Goal: Transaction & Acquisition: Download file/media

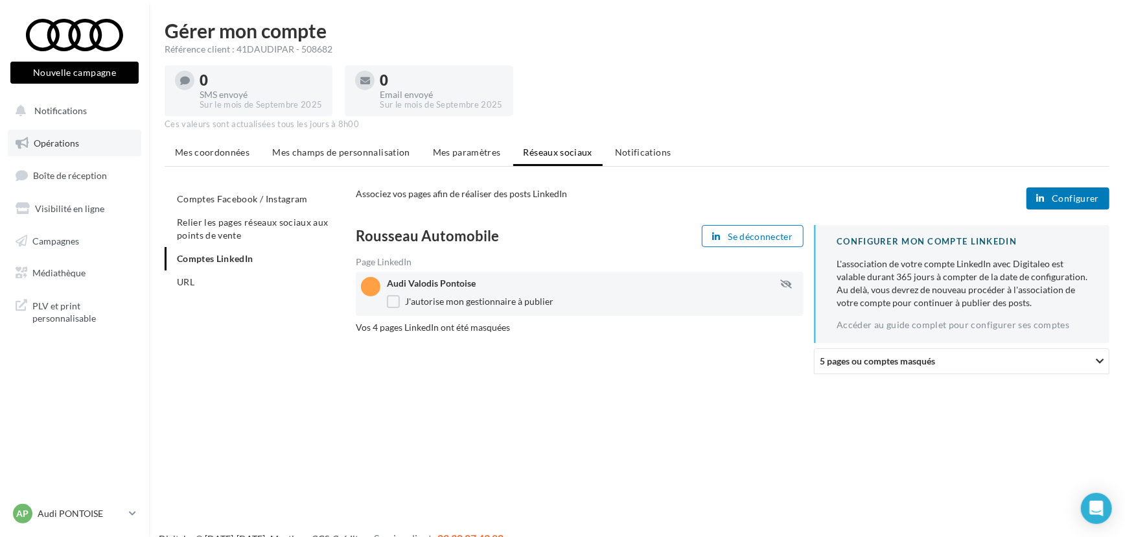
click at [67, 145] on span "Opérations" at bounding box center [56, 142] width 45 height 11
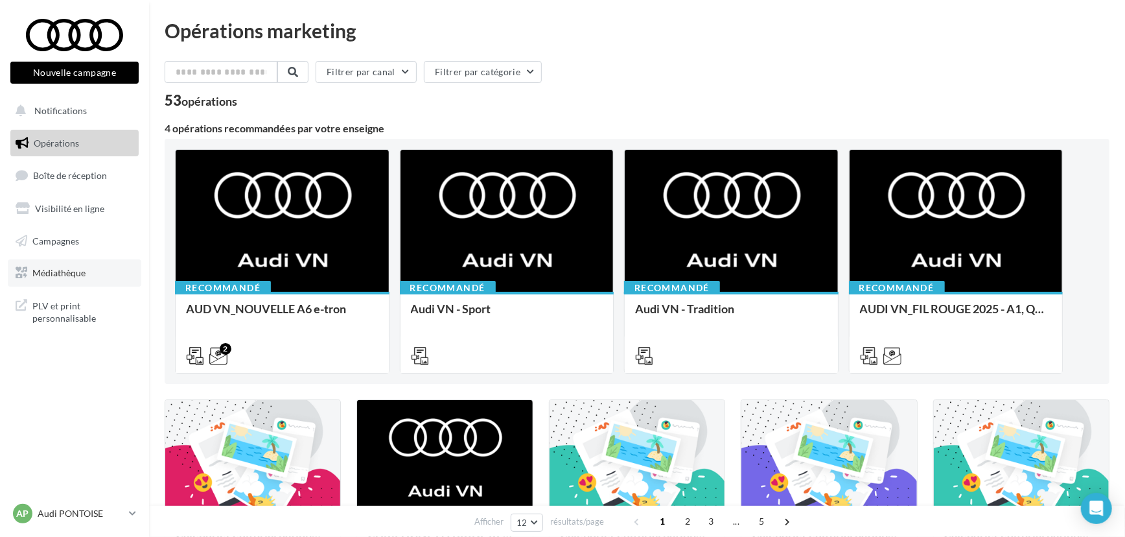
click at [68, 267] on span "Médiathèque" at bounding box center [58, 272] width 53 height 11
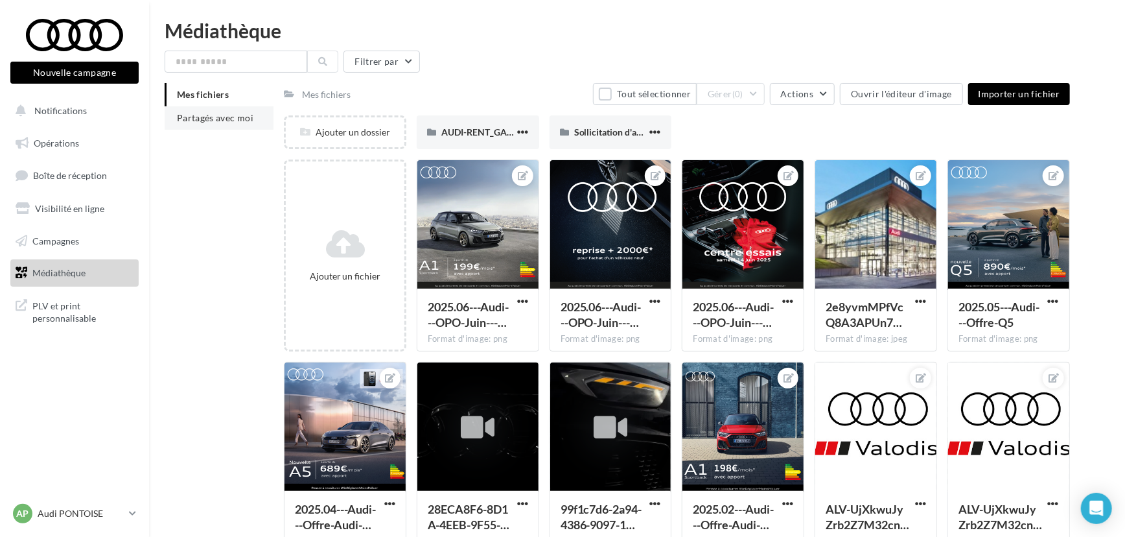
click at [213, 122] on span "Partagés avec moi" at bounding box center [215, 117] width 76 height 11
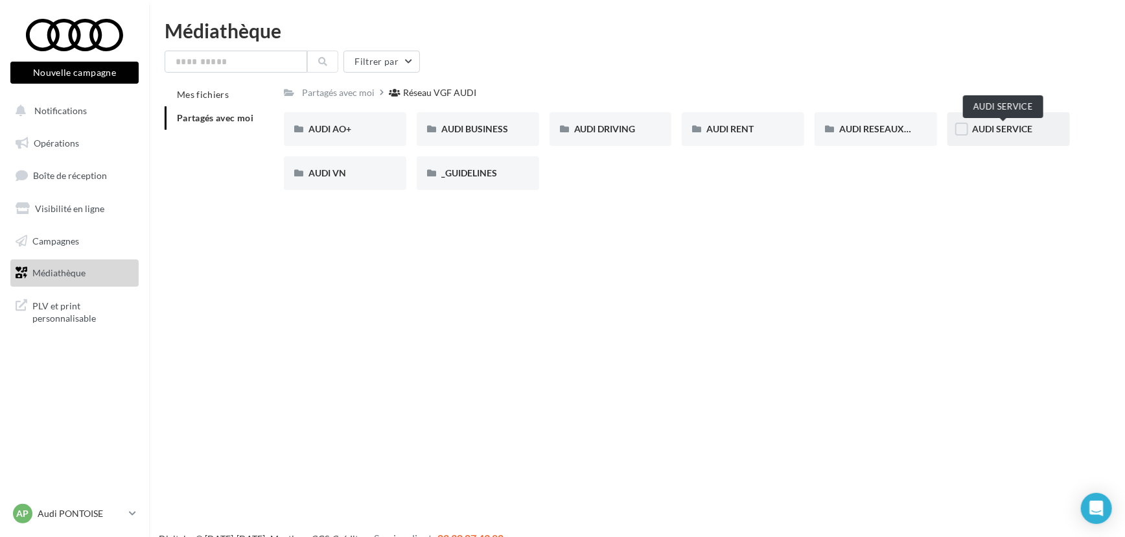
click at [995, 130] on span "AUDI SERVICE" at bounding box center [1002, 128] width 60 height 11
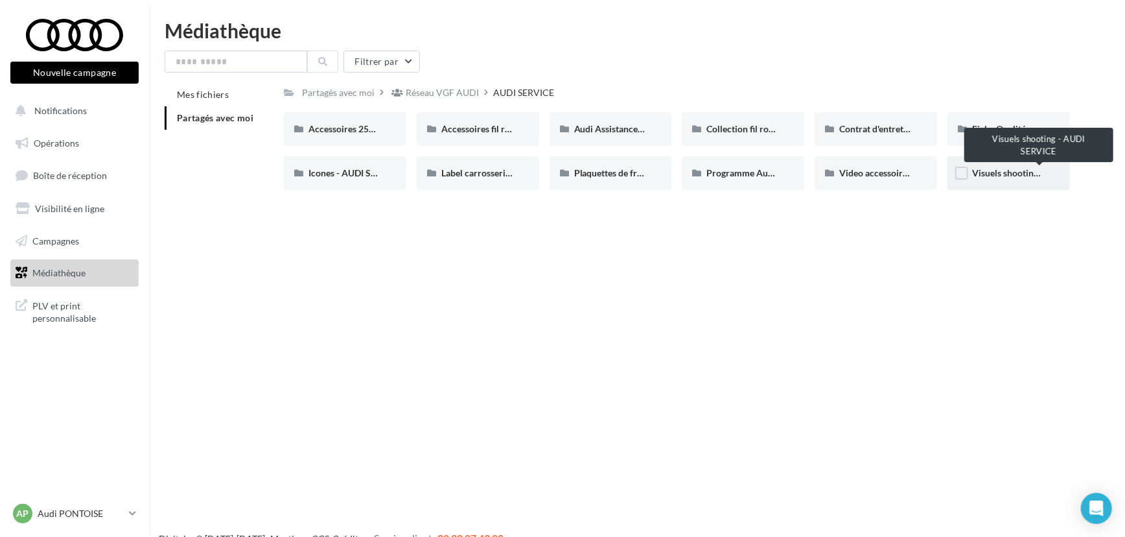
click at [1007, 174] on span "Visuels shooting - AUDI SERVICE" at bounding box center [1039, 172] width 134 height 11
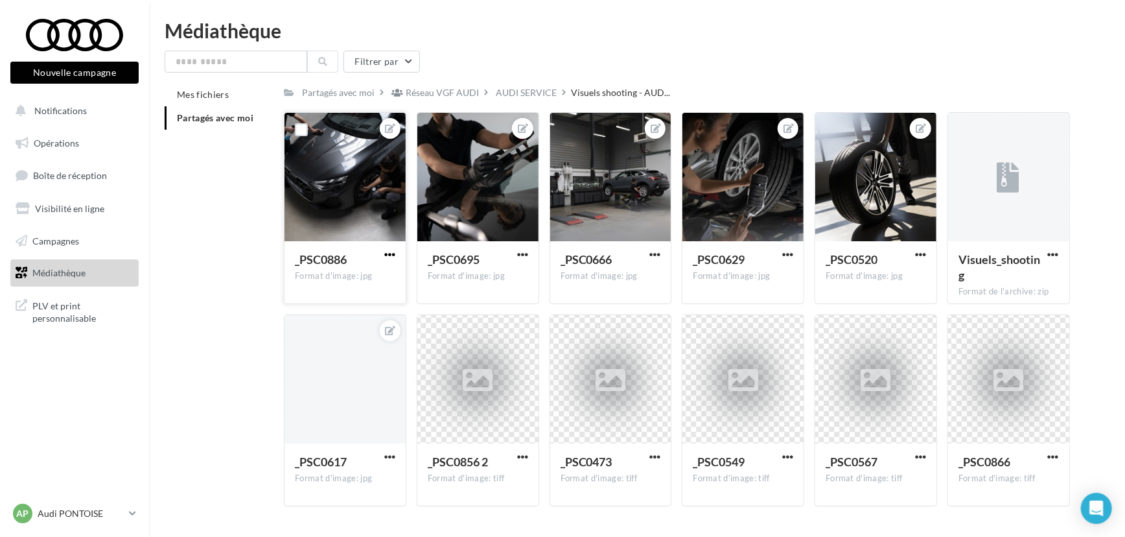
click at [390, 254] on span "button" at bounding box center [389, 254] width 11 height 11
click at [355, 314] on button "Télécharger" at bounding box center [329, 314] width 137 height 34
click at [522, 253] on span "button" at bounding box center [522, 254] width 11 height 11
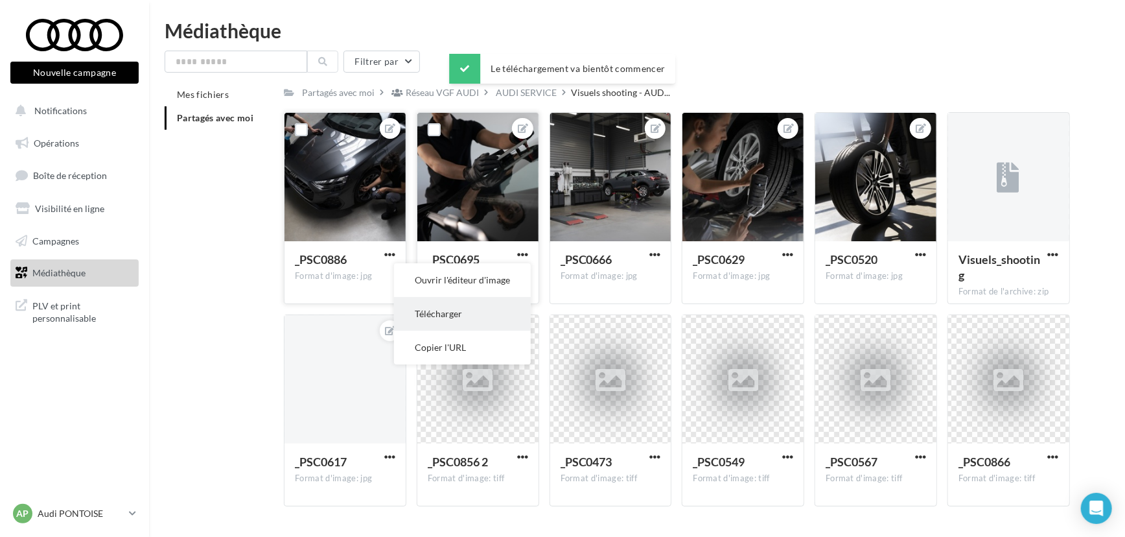
click at [489, 315] on button "Télécharger" at bounding box center [462, 314] width 137 height 34
click at [667, 252] on div "_PSC0666 Format d'image: jpg" at bounding box center [610, 271] width 121 height 61
click at [659, 255] on span "button" at bounding box center [654, 254] width 11 height 11
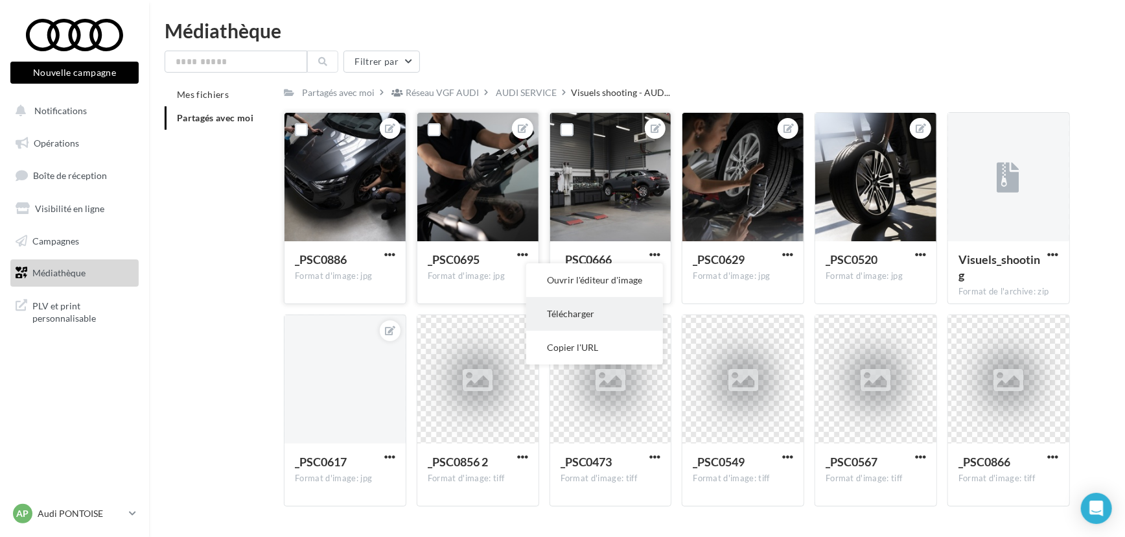
click at [633, 318] on button "Télécharger" at bounding box center [594, 314] width 137 height 34
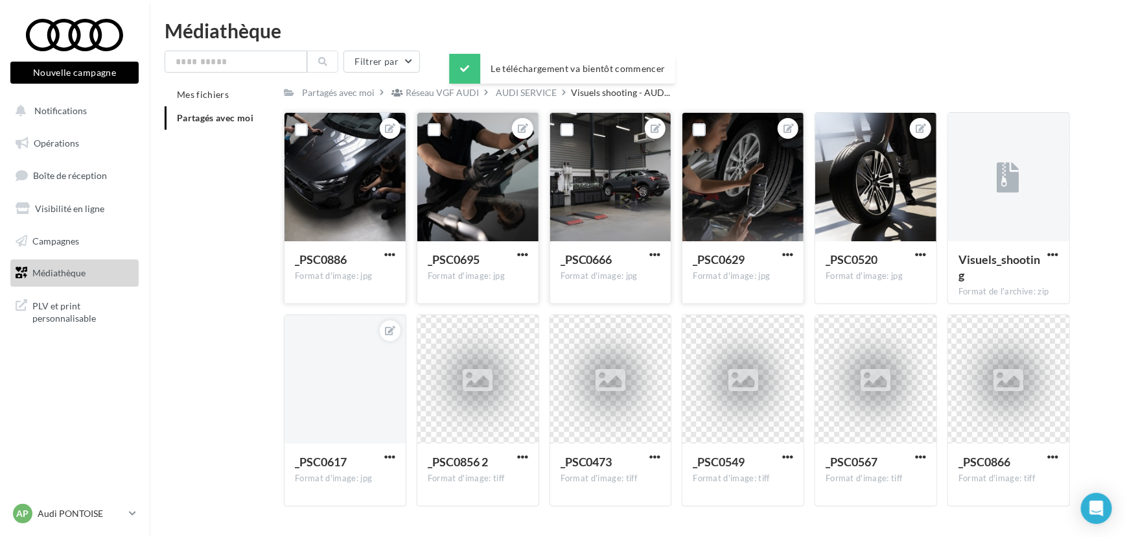
click at [780, 256] on button "button" at bounding box center [788, 255] width 16 height 13
click at [727, 307] on button "Télécharger" at bounding box center [727, 314] width 137 height 34
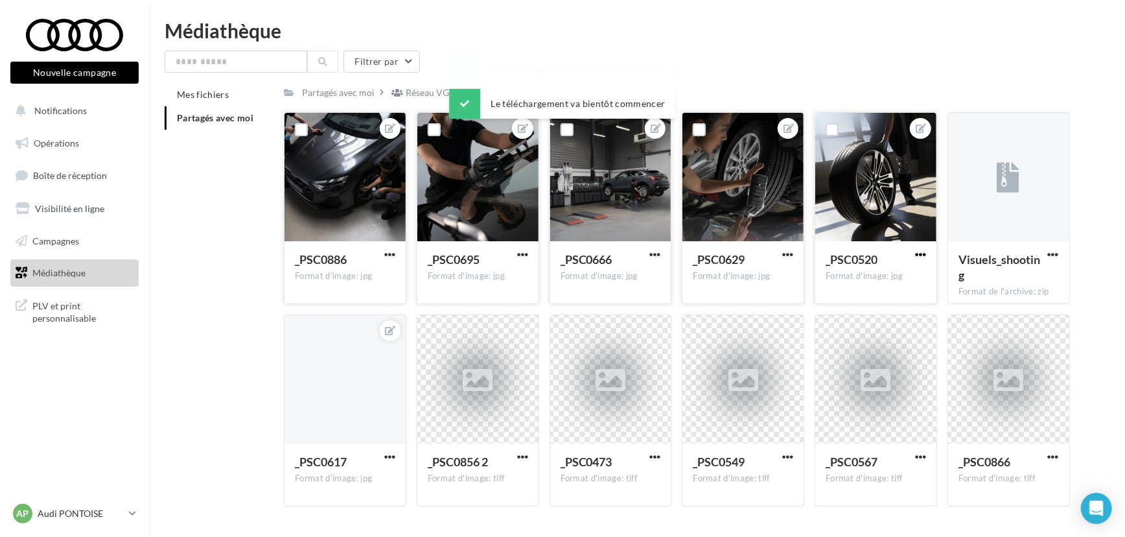
click at [924, 259] on span "button" at bounding box center [920, 254] width 11 height 11
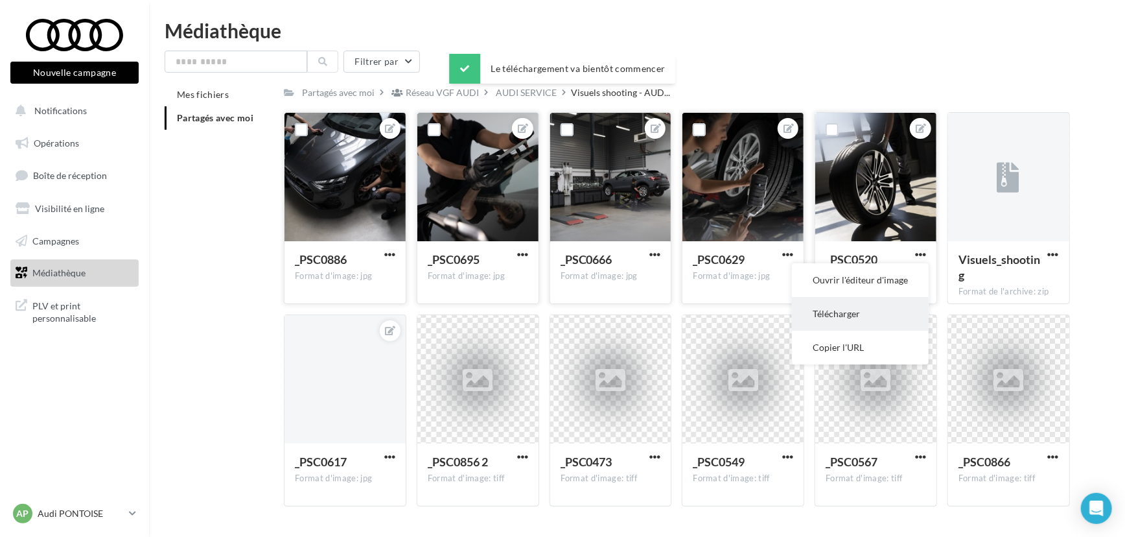
click at [883, 308] on button "Télécharger" at bounding box center [860, 314] width 137 height 34
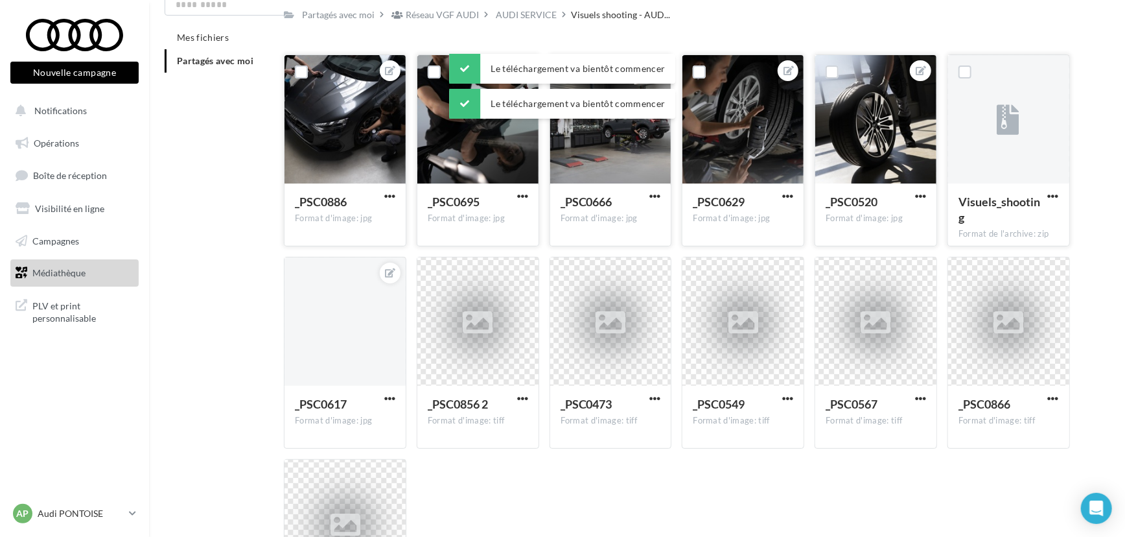
scroll to position [95, 0]
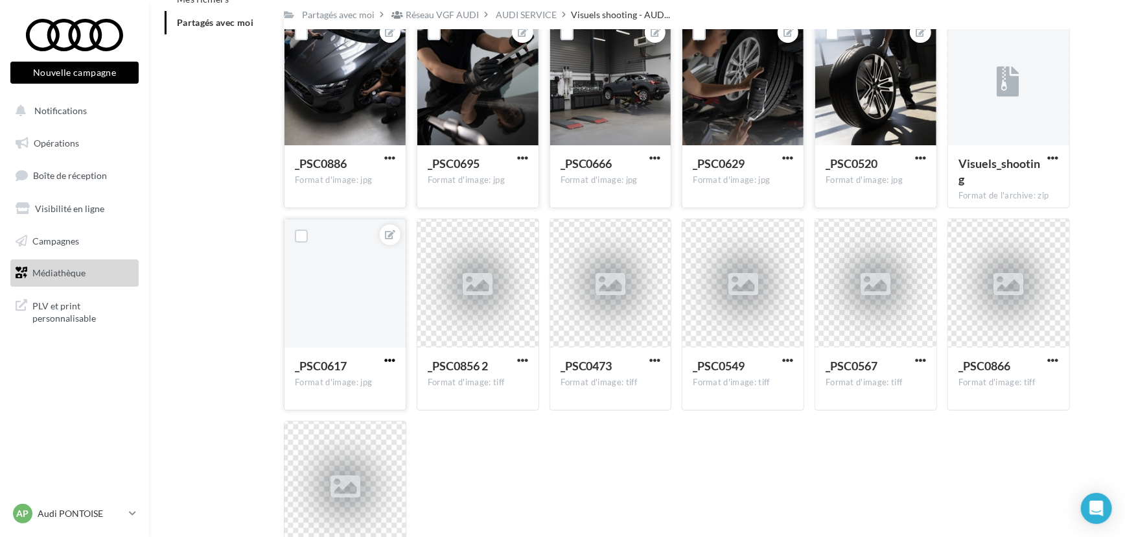
click at [389, 362] on span "button" at bounding box center [389, 360] width 11 height 11
click at [325, 420] on button "Télécharger" at bounding box center [329, 420] width 137 height 34
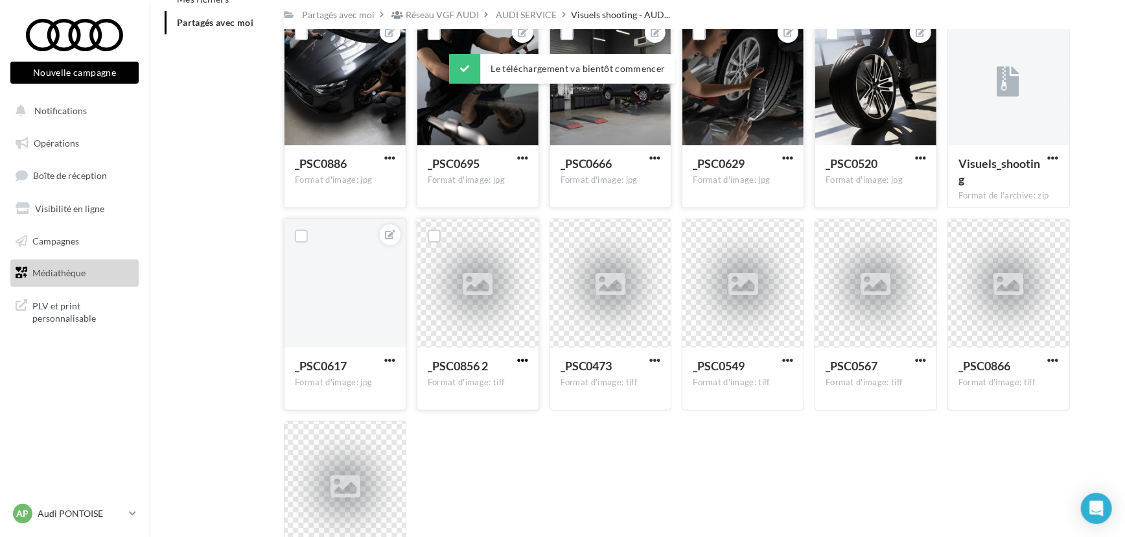
click at [521, 362] on span "button" at bounding box center [522, 360] width 11 height 11
click at [506, 388] on button "Télécharger" at bounding box center [466, 386] width 130 height 34
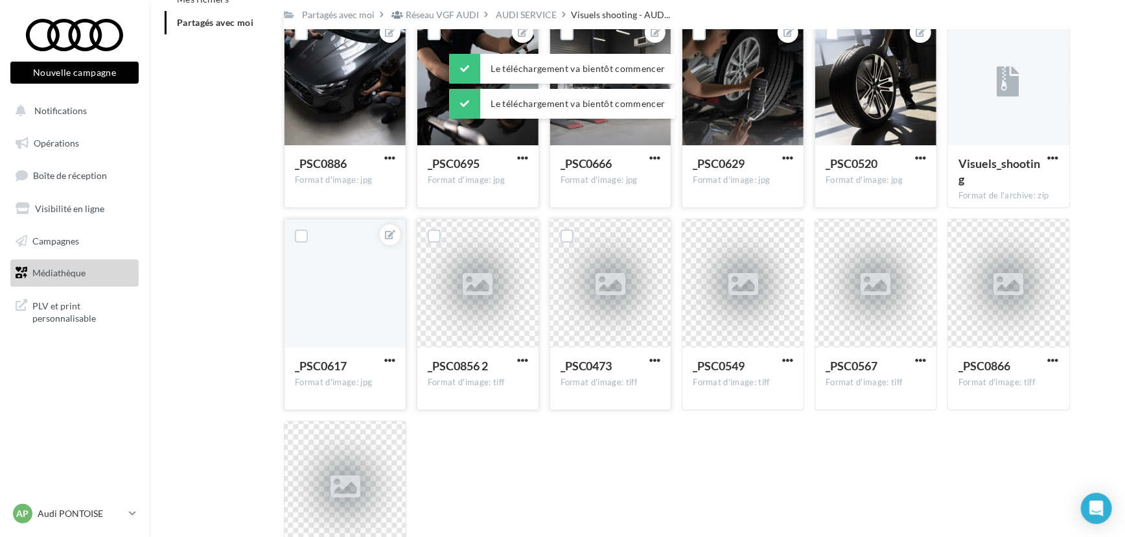
click at [666, 358] on div "_PSC0473 Format d'image: tiff" at bounding box center [610, 377] width 121 height 61
click at [651, 361] on span "button" at bounding box center [654, 360] width 11 height 11
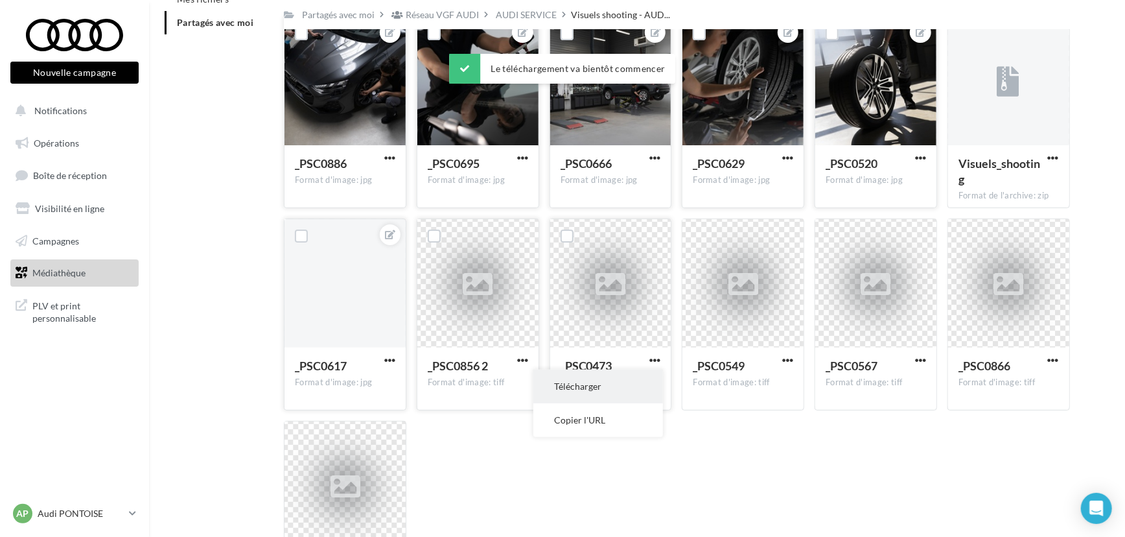
click at [649, 382] on button "Télécharger" at bounding box center [598, 386] width 130 height 34
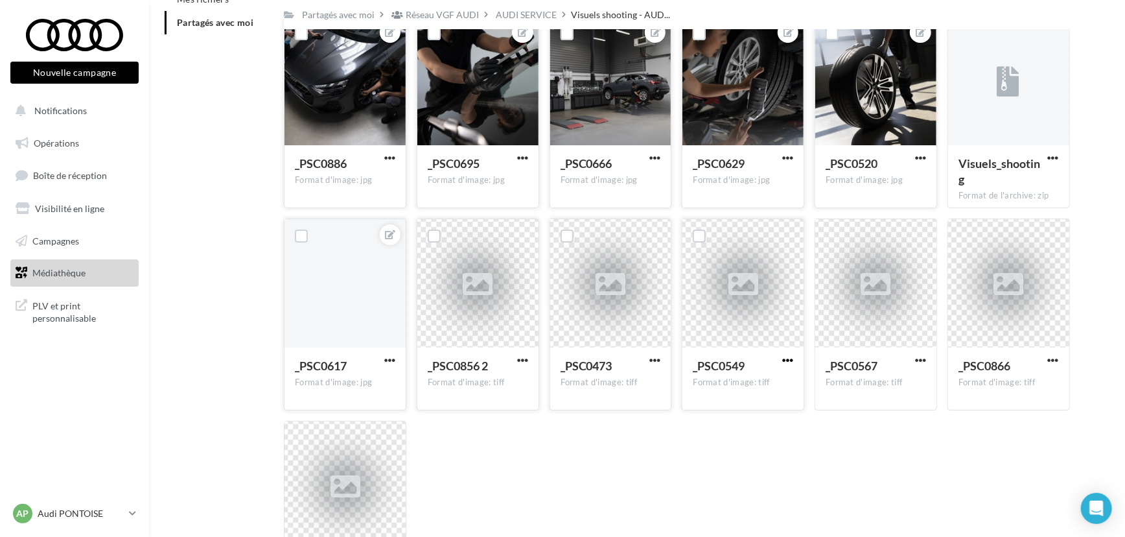
click at [791, 358] on span "button" at bounding box center [787, 360] width 11 height 11
click at [777, 379] on button "Télécharger" at bounding box center [731, 386] width 130 height 34
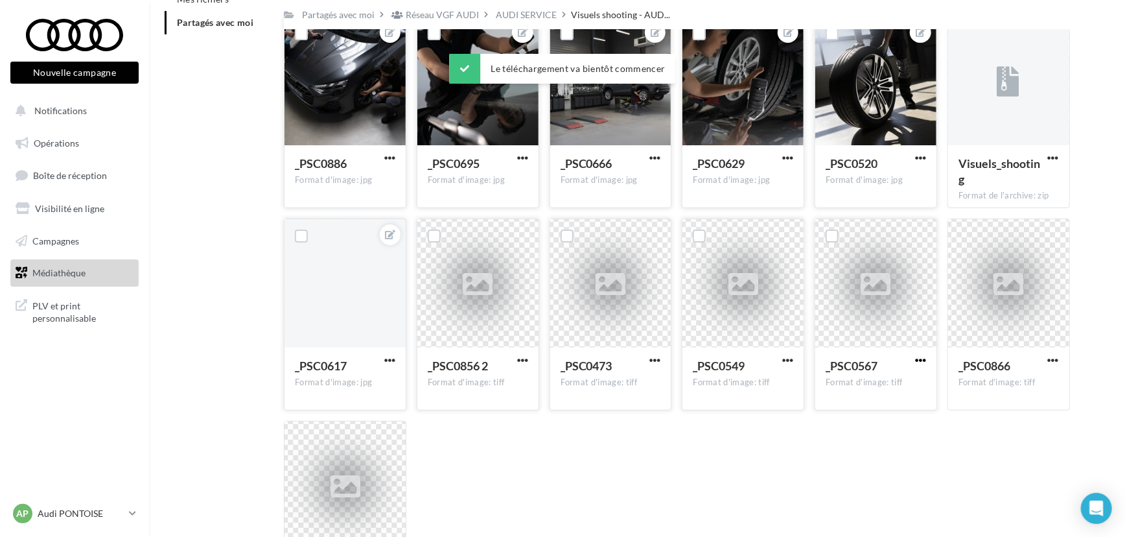
click at [922, 362] on span "button" at bounding box center [920, 360] width 11 height 11
click at [913, 384] on button "Télécharger" at bounding box center [864, 386] width 130 height 34
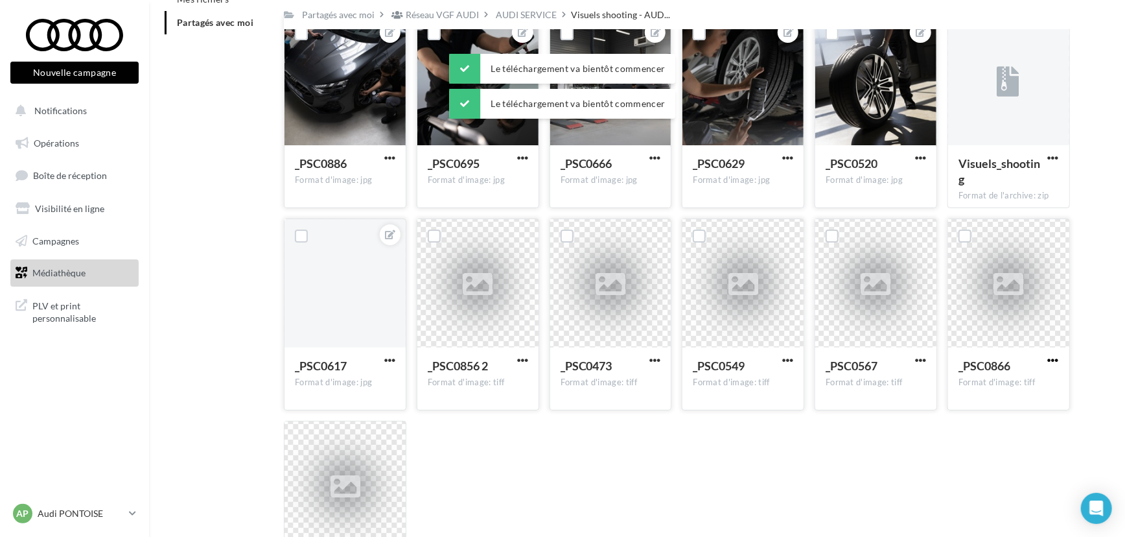
click at [1053, 360] on span "button" at bounding box center [1053, 360] width 11 height 11
click at [1001, 380] on button "Télécharger" at bounding box center [997, 386] width 130 height 34
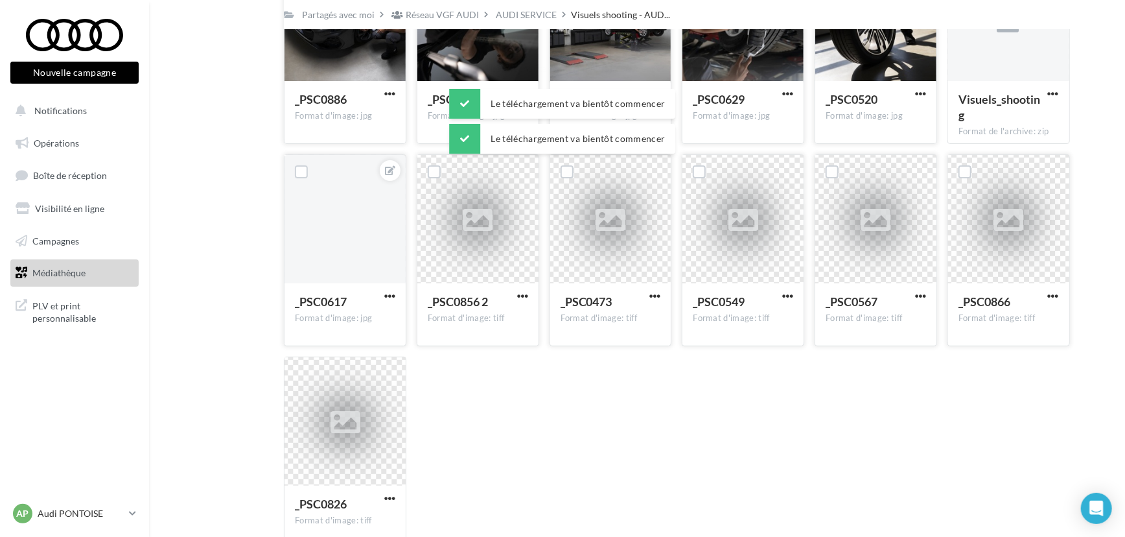
scroll to position [237, 0]
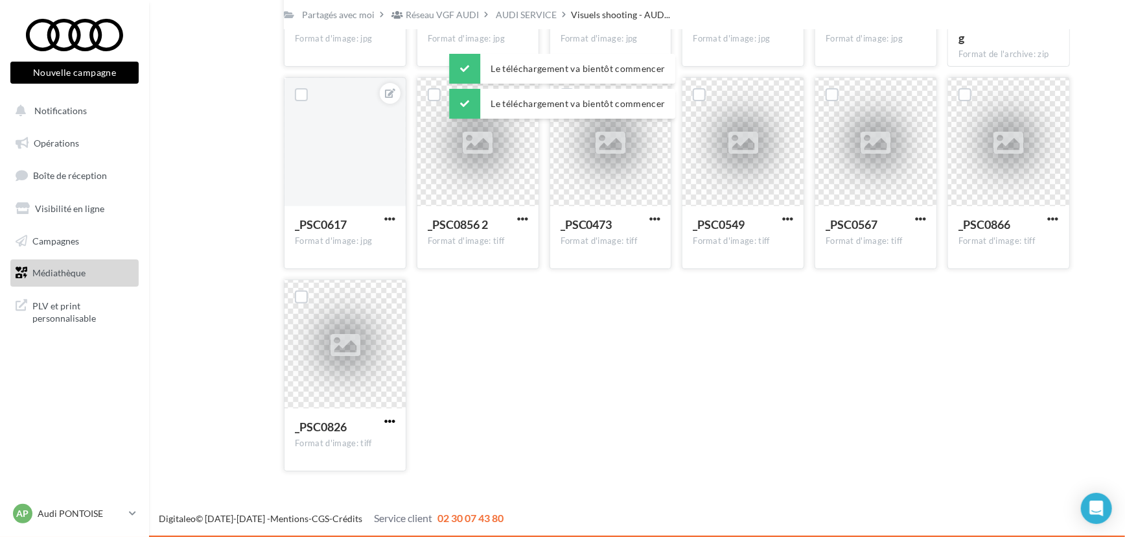
click at [388, 424] on span "button" at bounding box center [389, 420] width 11 height 11
click at [380, 437] on button "Télécharger" at bounding box center [333, 447] width 130 height 34
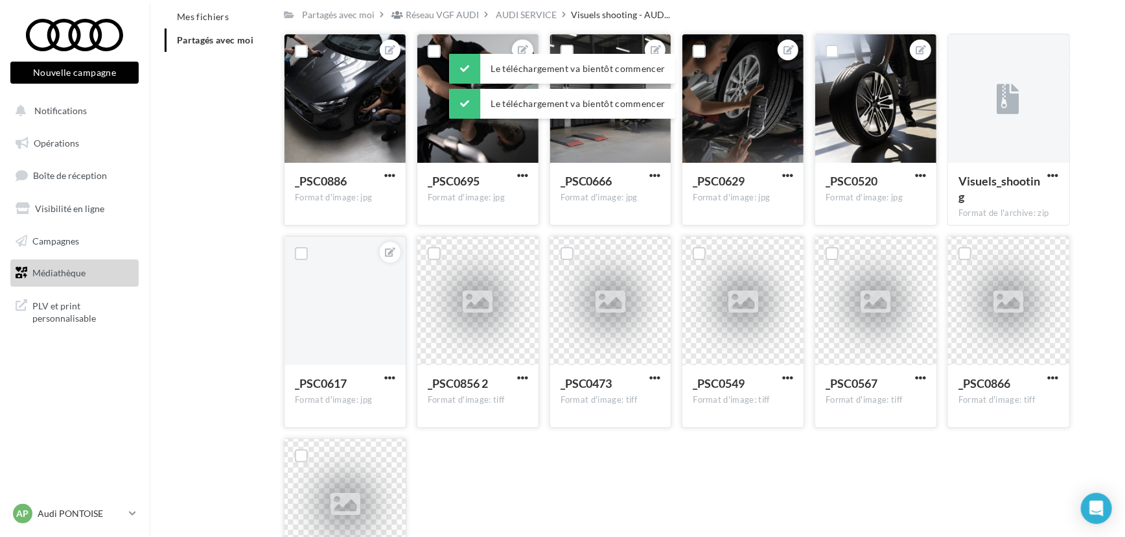
scroll to position [60, 0]
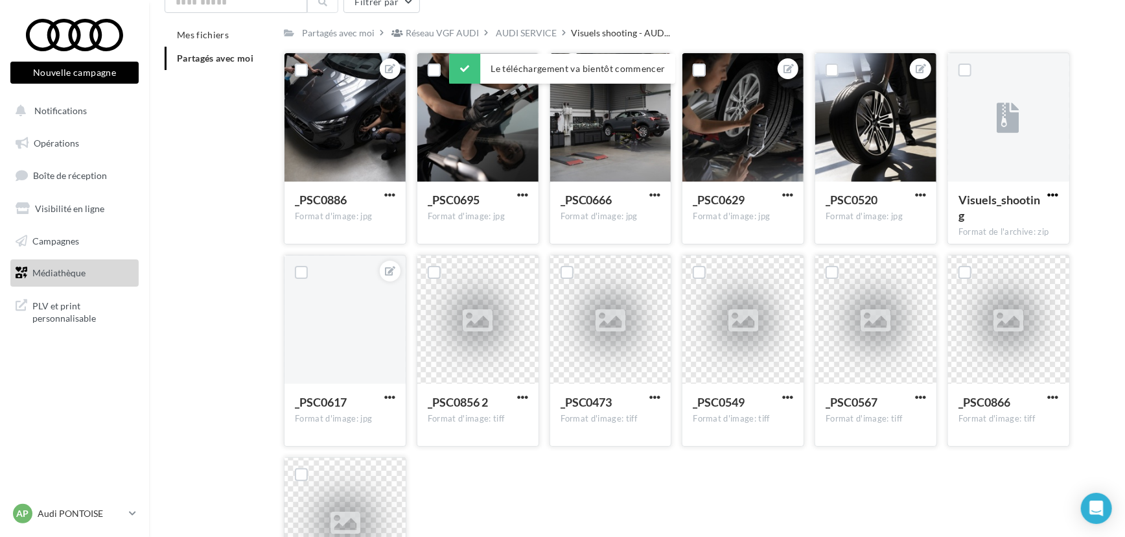
click at [1055, 197] on span "button" at bounding box center [1053, 194] width 11 height 11
click at [1001, 227] on button "Télécharger" at bounding box center [997, 221] width 130 height 34
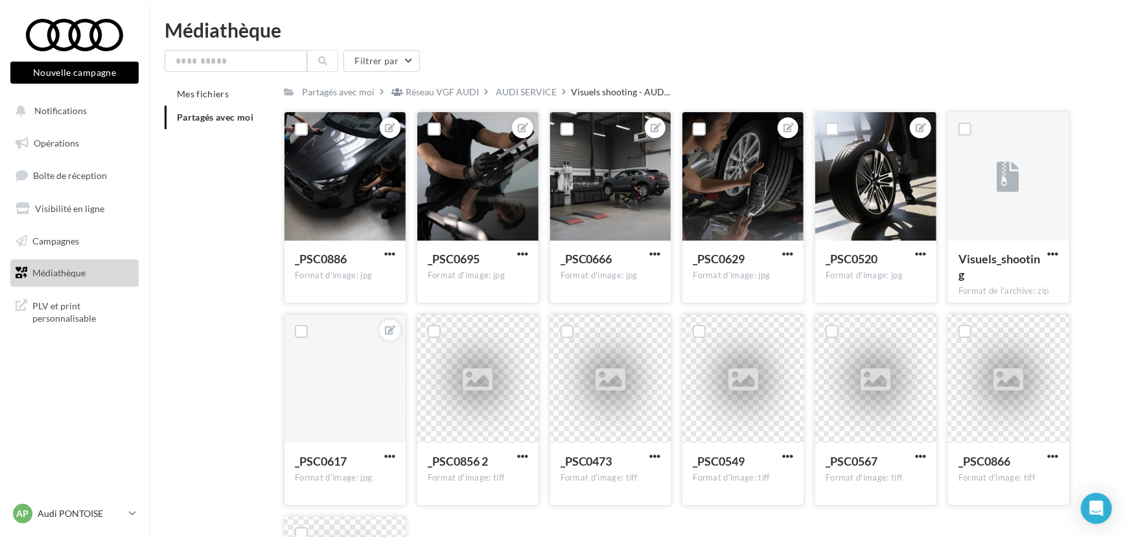
scroll to position [0, 0]
click at [512, 91] on div "AUDI SERVICE" at bounding box center [526, 92] width 61 height 13
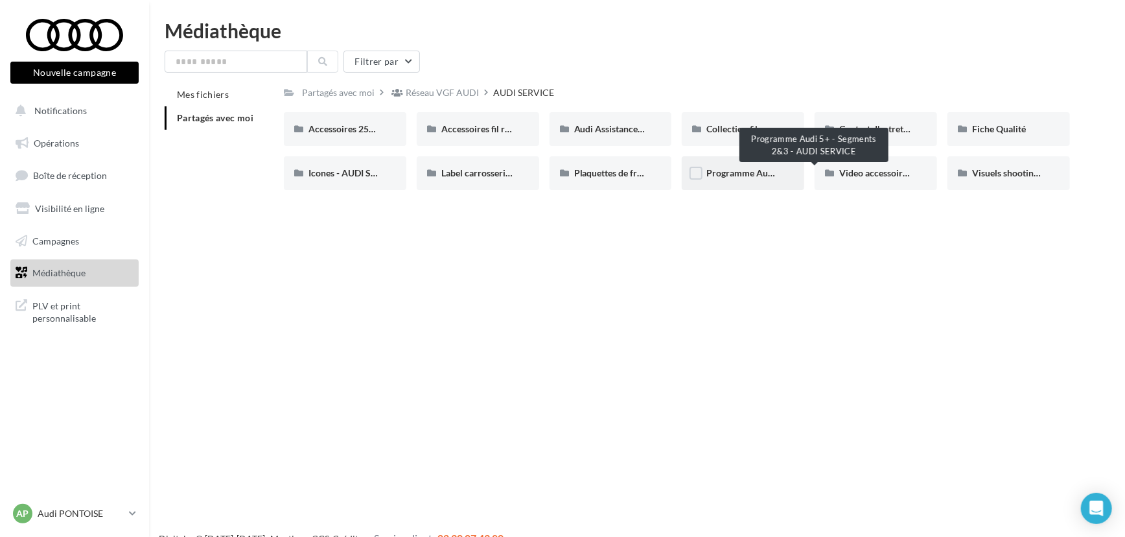
click at [742, 174] on span "Programme Audi 5+ - Segments 2&3 - AUDI SERVICE" at bounding box center [813, 172] width 214 height 11
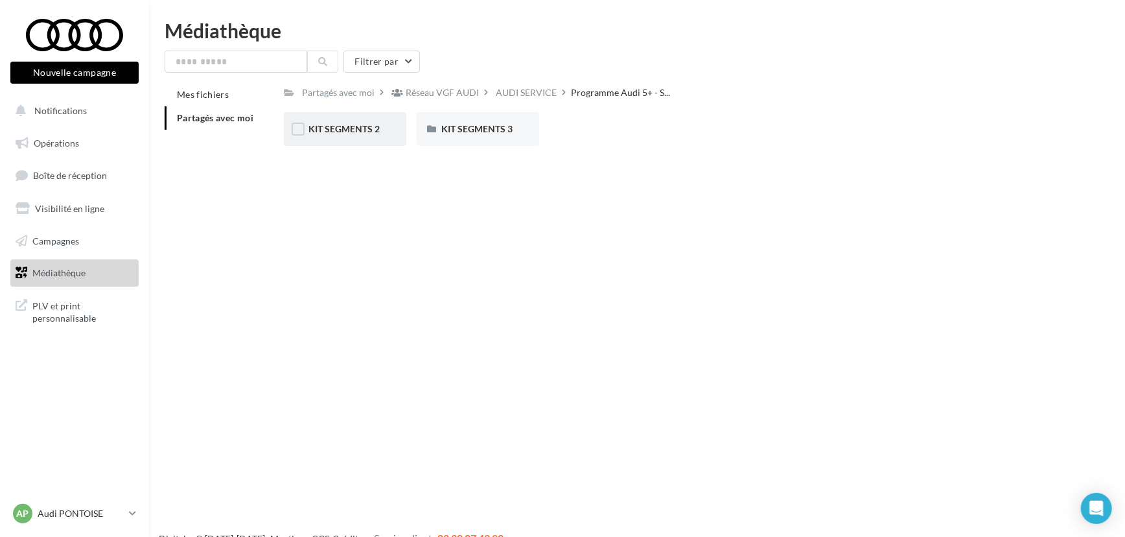
click at [382, 136] on div "KIT SEGMENTS 2" at bounding box center [345, 129] width 122 height 34
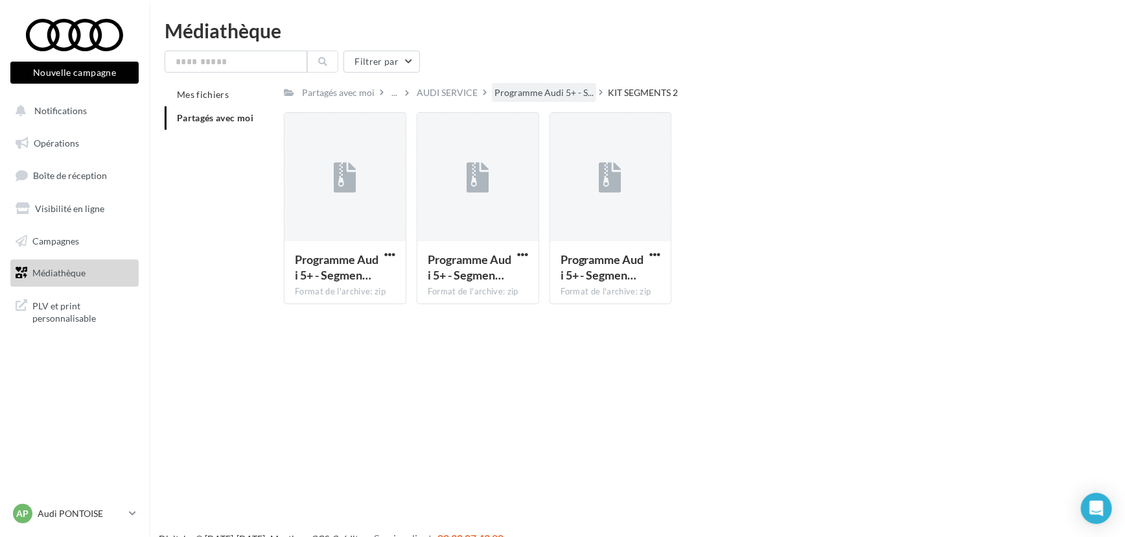
click at [528, 100] on div "Programme Audi 5+ - S..." at bounding box center [544, 92] width 104 height 19
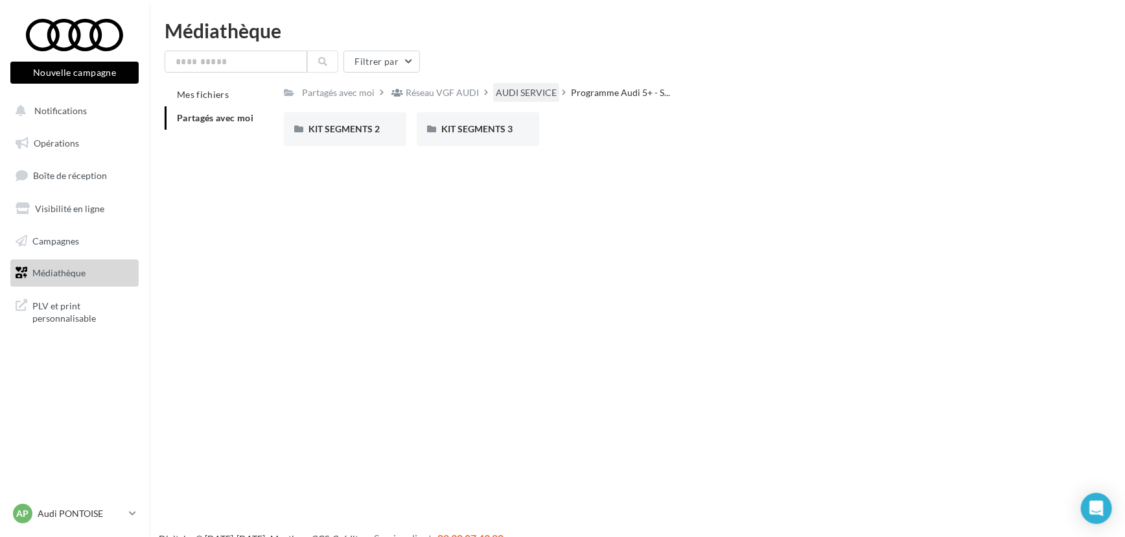
click at [506, 91] on div "AUDI SERVICE" at bounding box center [526, 92] width 61 height 13
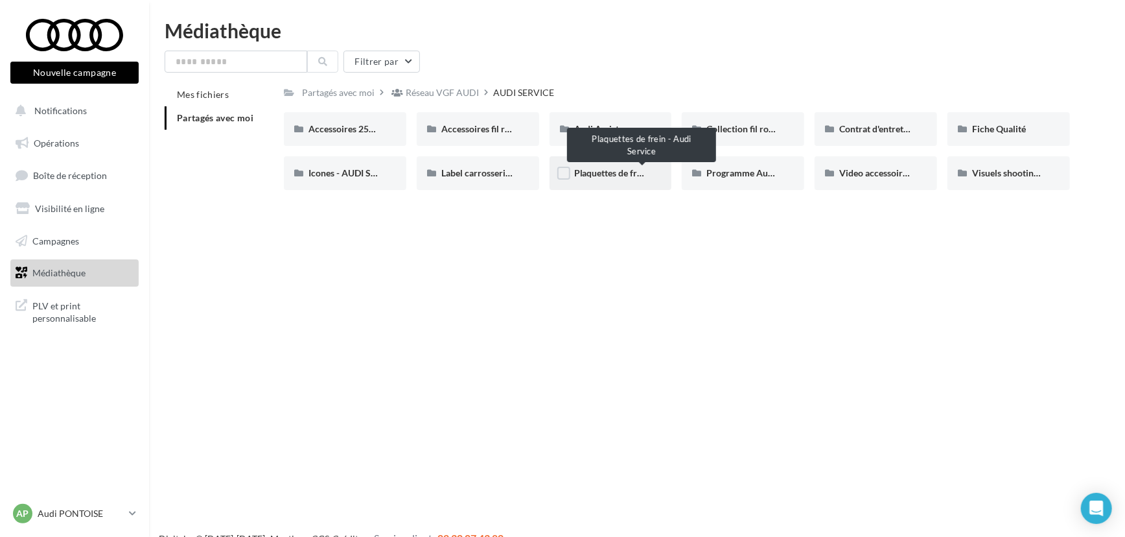
click at [583, 175] on span "Plaquettes de frein - Audi Service" at bounding box center [641, 172] width 134 height 11
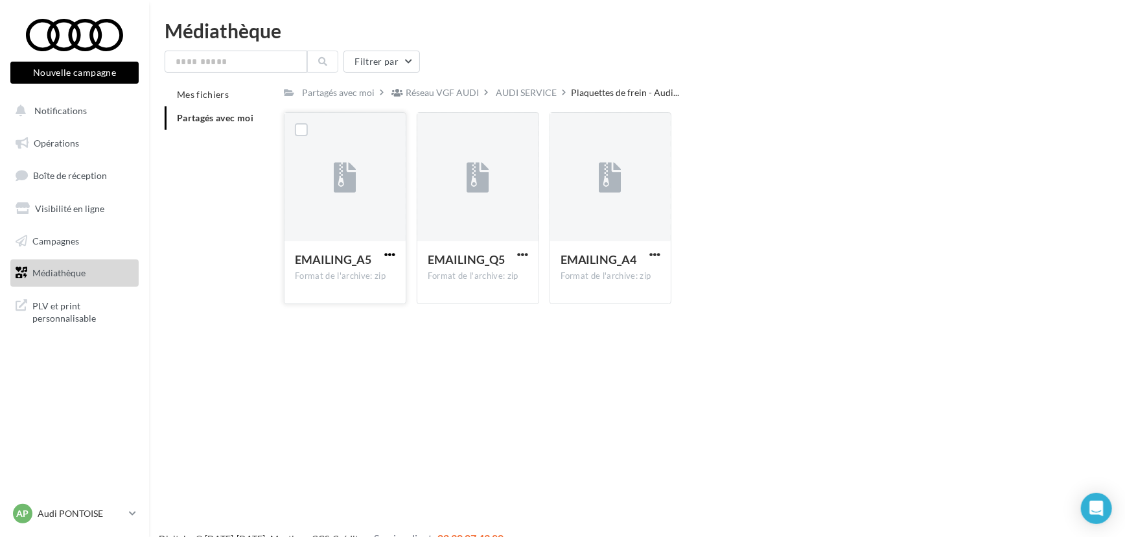
click at [389, 255] on span "button" at bounding box center [389, 254] width 11 height 11
click at [373, 275] on button "Télécharger" at bounding box center [333, 280] width 130 height 34
click at [542, 93] on div "AUDI SERVICE" at bounding box center [526, 92] width 61 height 13
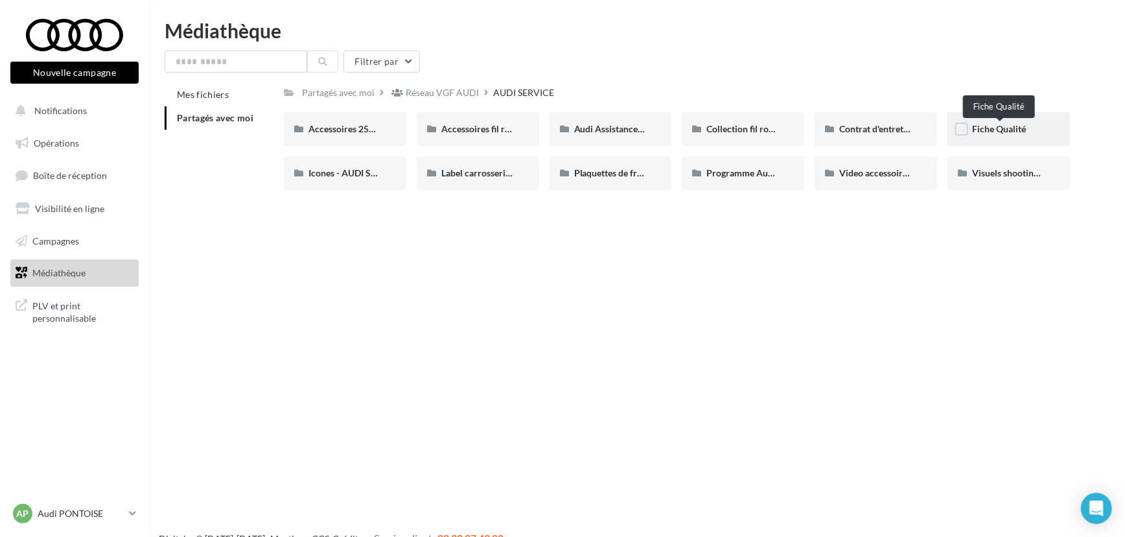
click at [979, 131] on span "Fiche Qualité" at bounding box center [999, 128] width 54 height 11
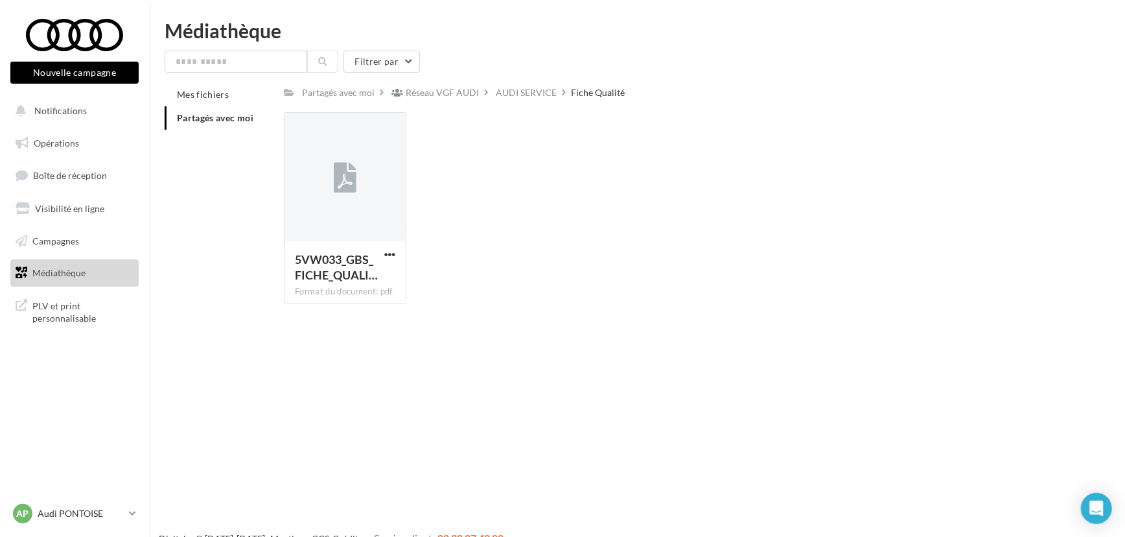
click at [489, 88] on div "Réseau VGF AUDI" at bounding box center [441, 92] width 104 height 19
click at [530, 95] on div "AUDI SERVICE" at bounding box center [526, 92] width 61 height 13
